Goal: Task Accomplishment & Management: Complete application form

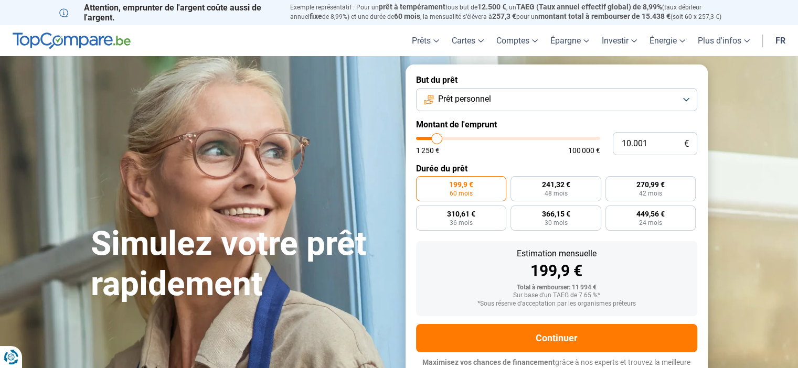
type input "11.750"
type input "11750"
type input "12.250"
type input "12250"
type input "12.750"
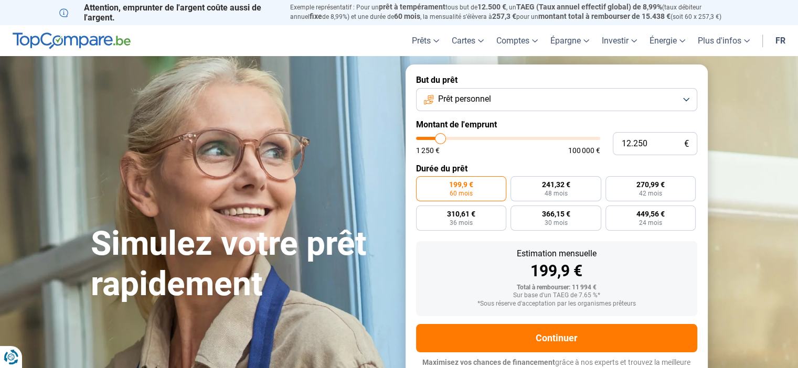
type input "12750"
type input "13.250"
type input "13250"
type input "13.500"
type input "13500"
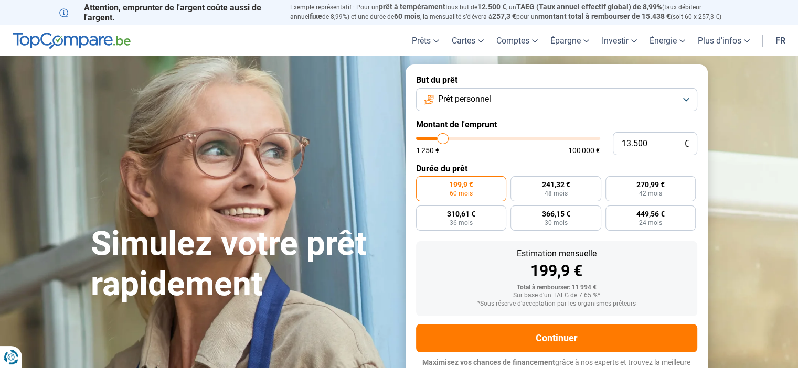
type input "13.750"
type input "13750"
type input "14.000"
type input "14000"
type input "14.250"
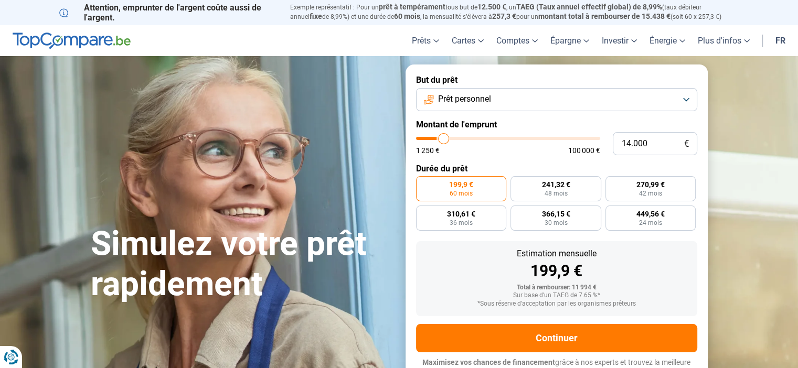
type input "14250"
type input "15.000"
type input "15000"
type input "15.500"
type input "15500"
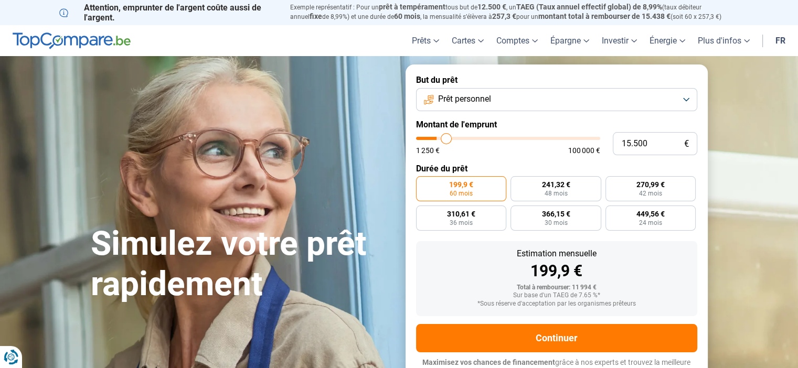
type input "15.750"
type input "15750"
type input "16.500"
type input "16500"
type input "16.750"
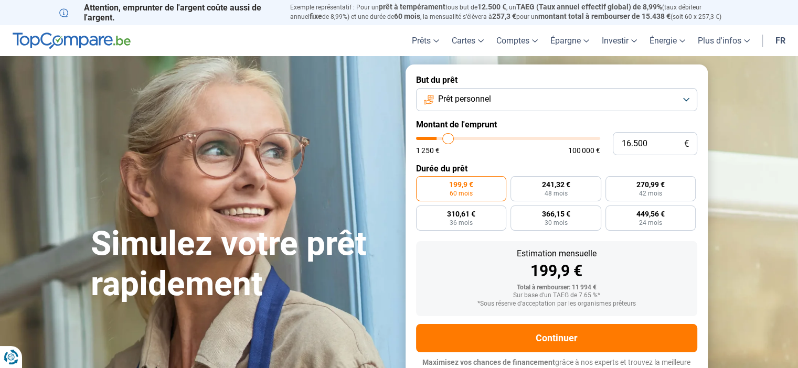
type input "16750"
type input "17.250"
type input "17250"
type input "17.500"
type input "17500"
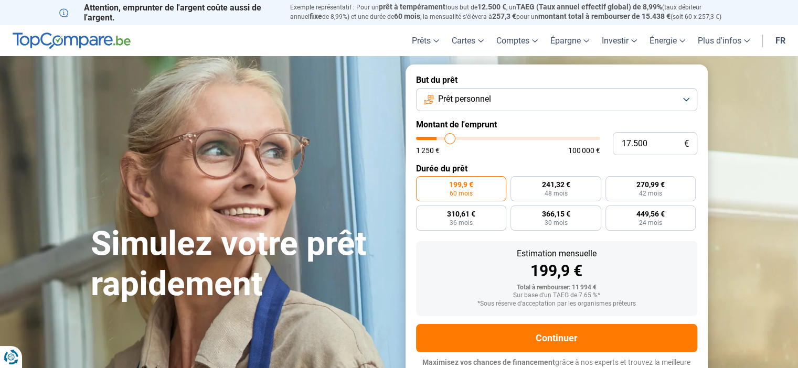
type input "17.750"
type input "17750"
type input "18.000"
type input "18000"
type input "18.750"
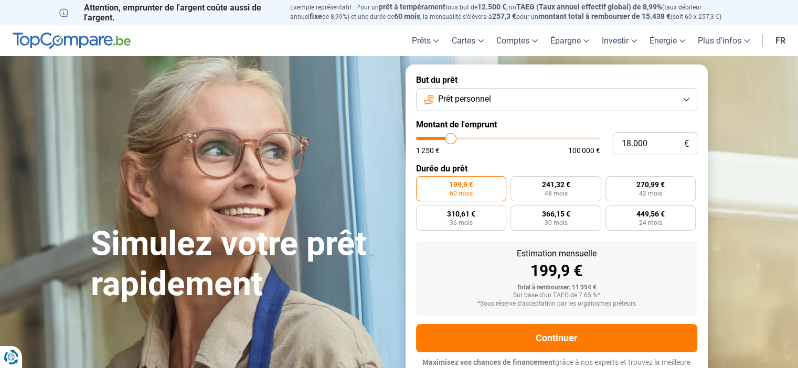
type input "18750"
type input "19.250"
type input "19250"
type input "19.500"
type input "19500"
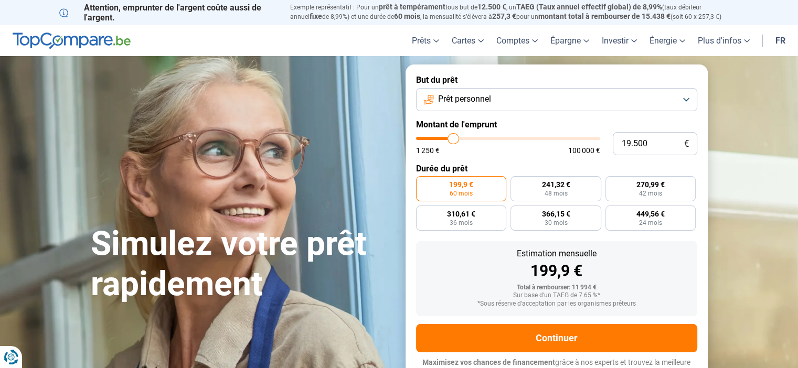
type input "19.750"
type input "19750"
type input "20.000"
type input "20000"
type input "20.250"
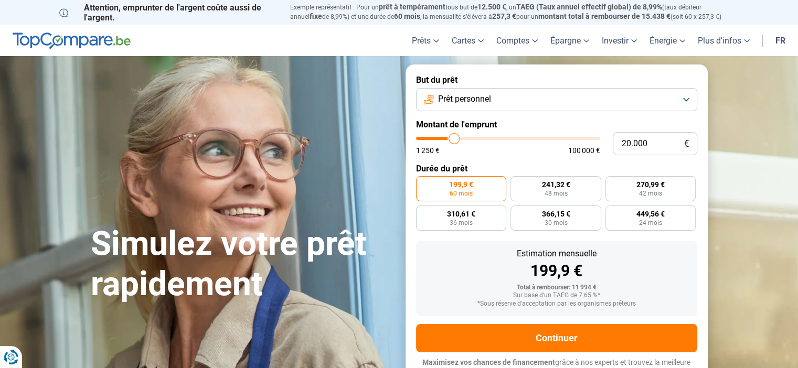
type input "20250"
type input "20.500"
type input "20500"
type input "21.000"
type input "21000"
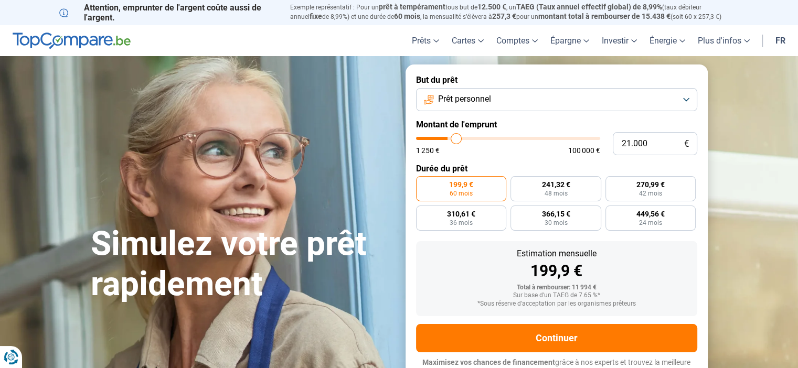
type input "21.500"
type input "21500"
type input "22.500"
type input "22500"
type input "23.250"
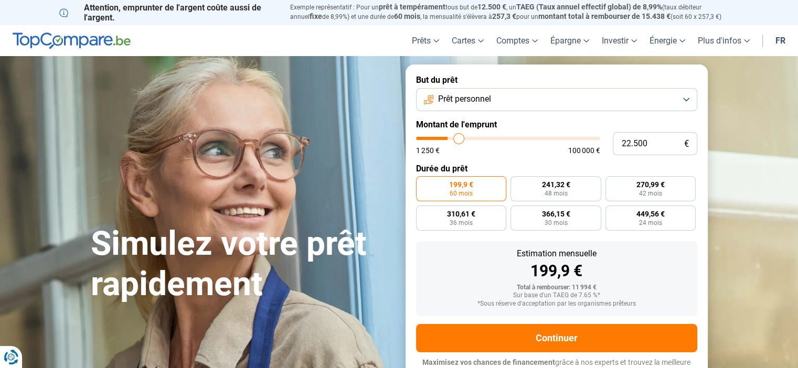
type input "23250"
type input "24.000"
type input "24000"
type input "24.500"
drag, startPoint x: 440, startPoint y: 139, endPoint x: 462, endPoint y: 143, distance: 23.1
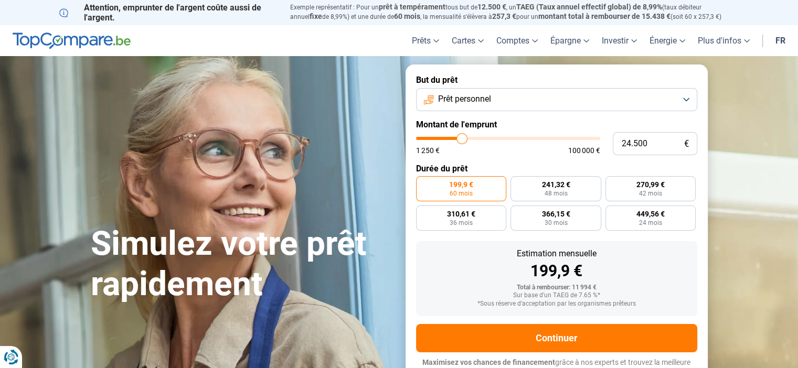
type input "24500"
click at [462, 140] on input "range" at bounding box center [508, 138] width 184 height 3
radio input "false"
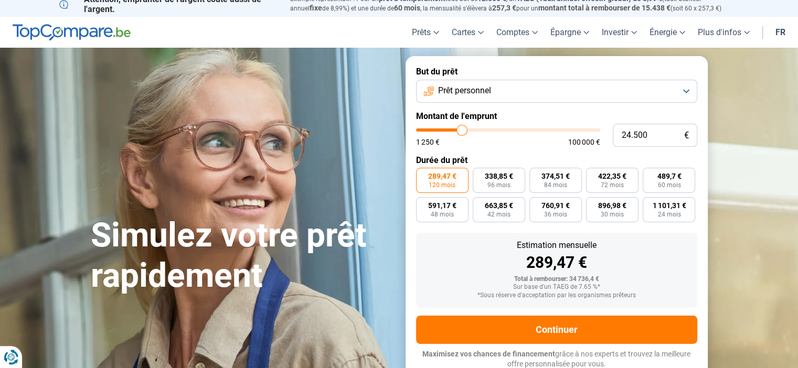
scroll to position [10, 0]
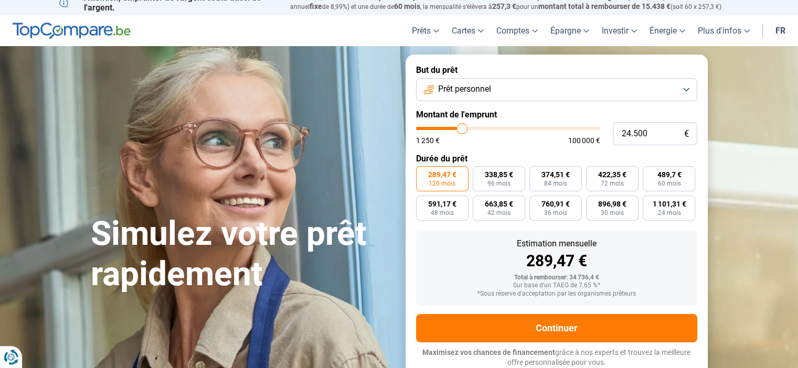
type input "24.250"
type input "24250"
type input "24.500"
type input "24500"
type input "24.750"
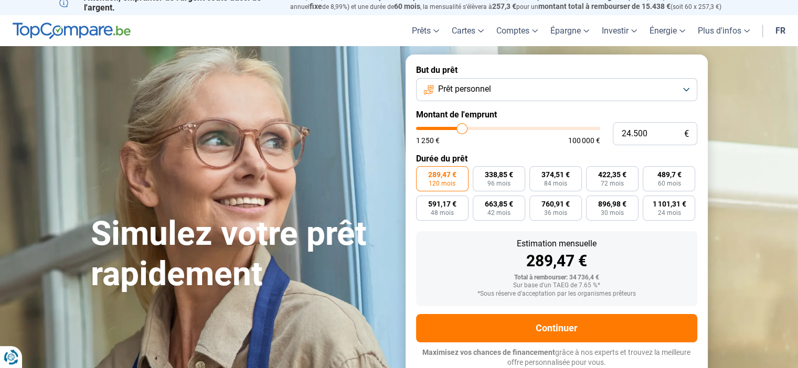
type input "24750"
type input "25.000"
type input "25000"
type input "25.250"
type input "25250"
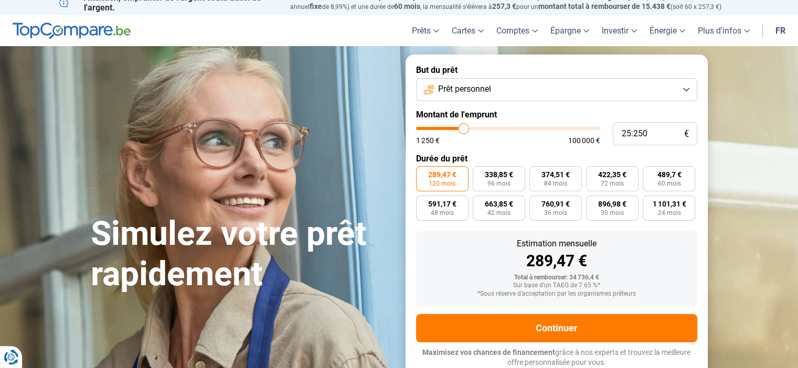
type input "25.750"
type input "25750"
type input "26.000"
type input "26000"
type input "25.750"
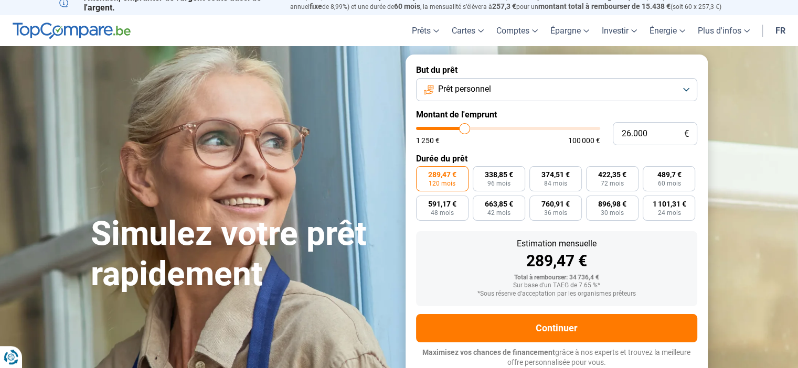
type input "25750"
type input "25.500"
type input "25500"
type input "25.000"
type input "25000"
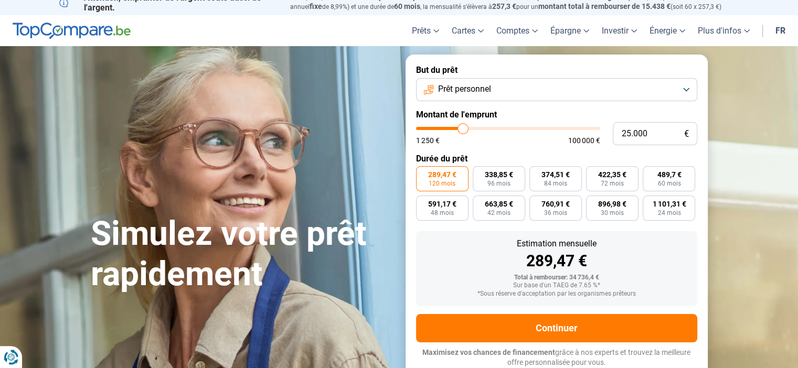
type input "24.750"
type input "24750"
type input "25.000"
type input "25000"
click at [463, 129] on input "range" at bounding box center [508, 128] width 184 height 3
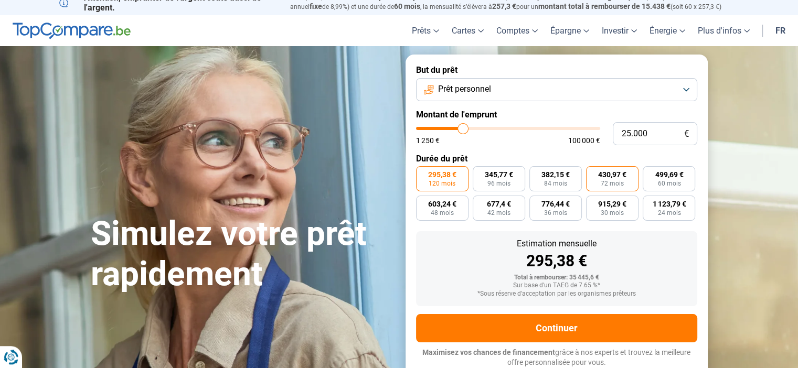
click at [618, 177] on span "430,97 €" at bounding box center [612, 174] width 28 height 7
click at [593, 173] on input "430,97 € 72 mois" at bounding box center [589, 169] width 7 height 7
radio input "true"
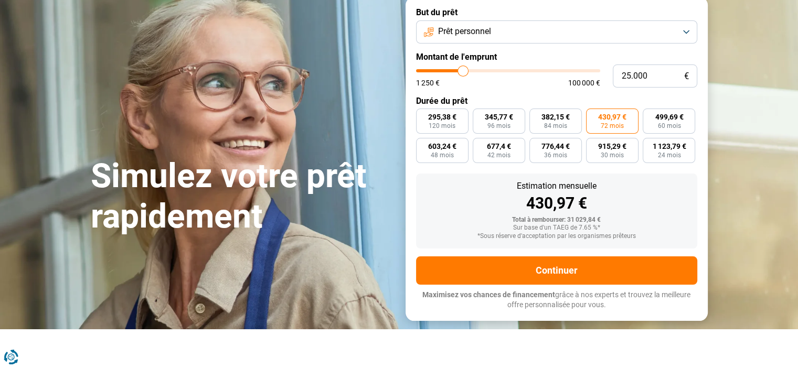
scroll to position [121, 0]
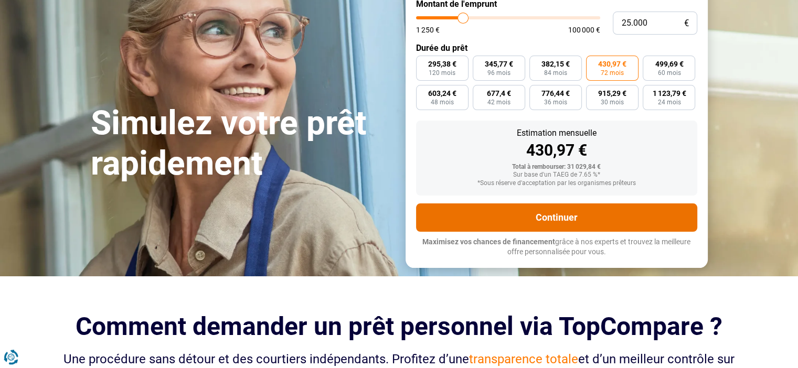
click at [564, 217] on button "Continuer" at bounding box center [556, 218] width 281 height 28
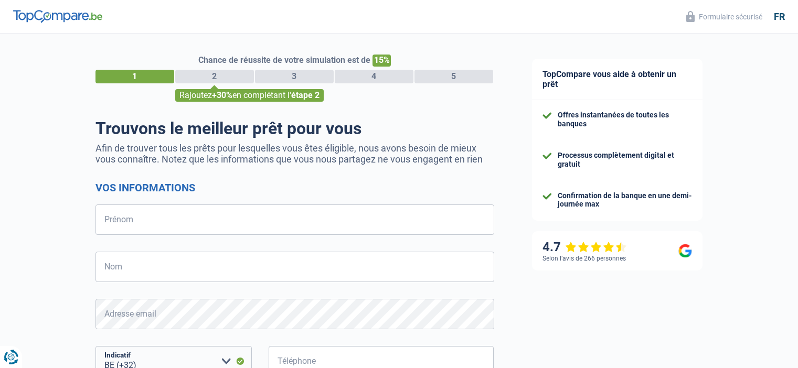
select select "32"
